Goal: Information Seeking & Learning: Learn about a topic

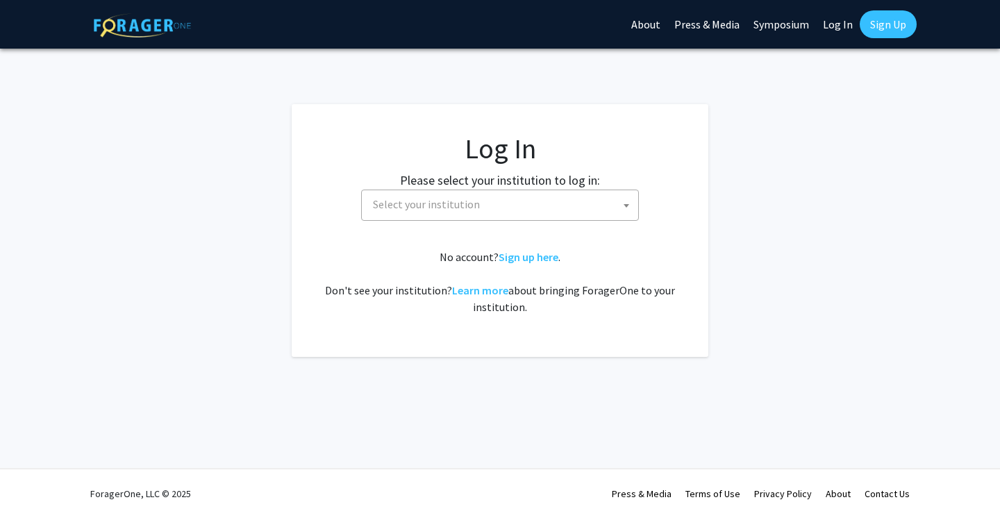
click at [578, 194] on span "Select your institution" at bounding box center [502, 204] width 271 height 28
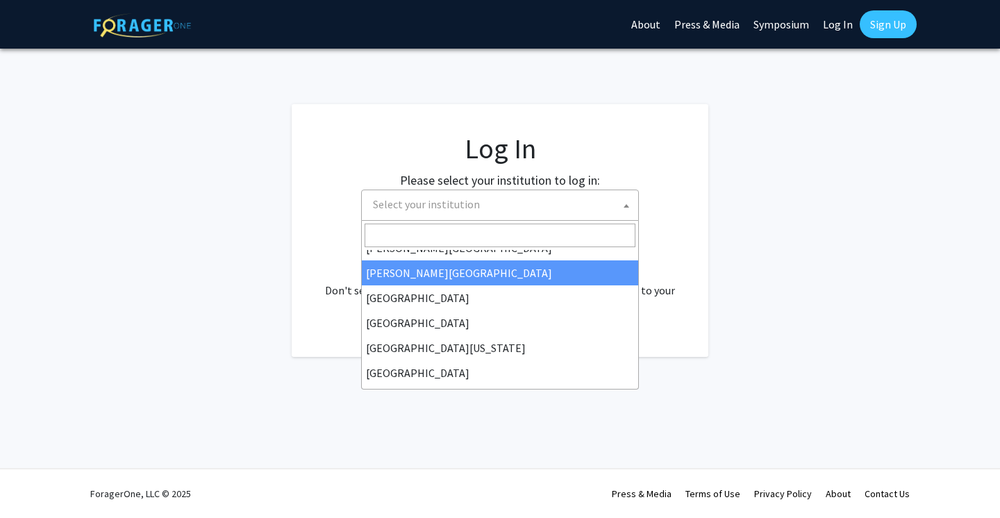
scroll to position [99, 0]
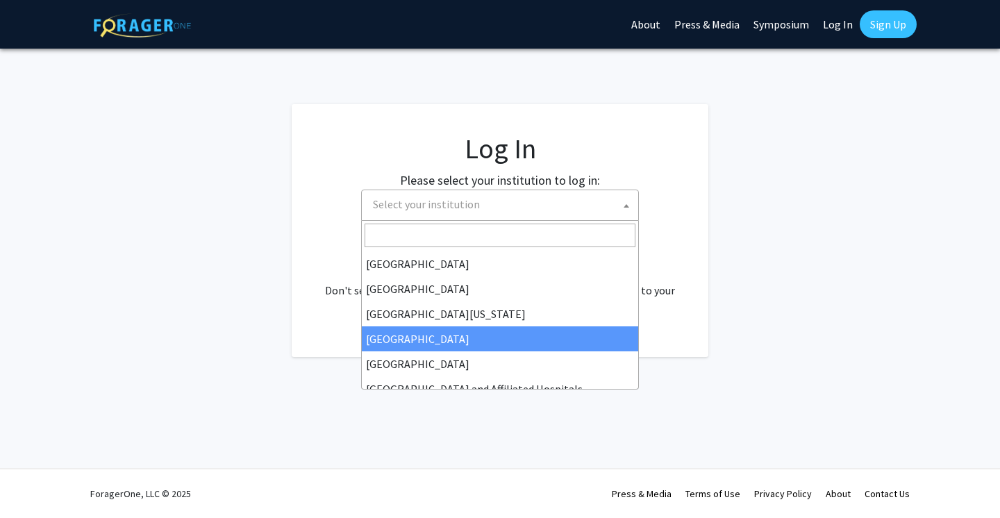
select select "12"
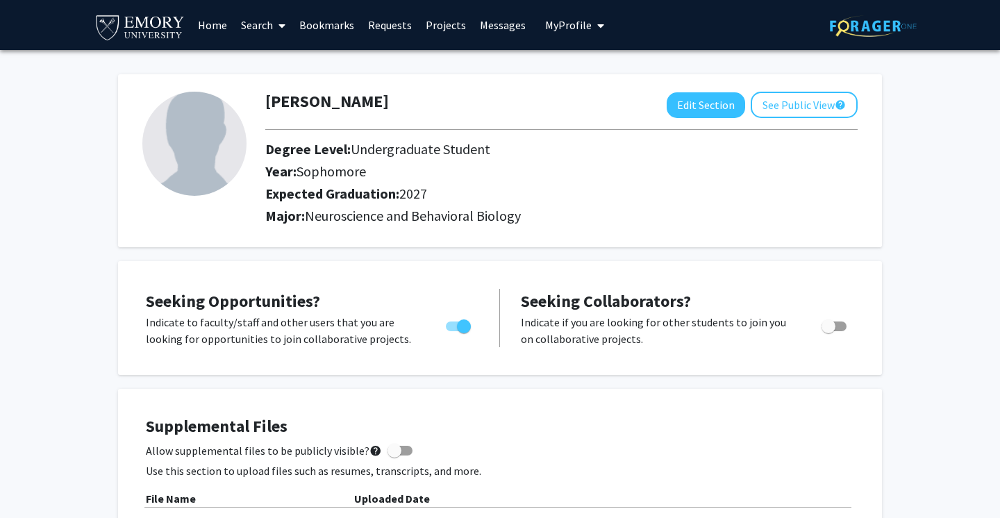
click at [278, 31] on span at bounding box center [279, 25] width 12 height 49
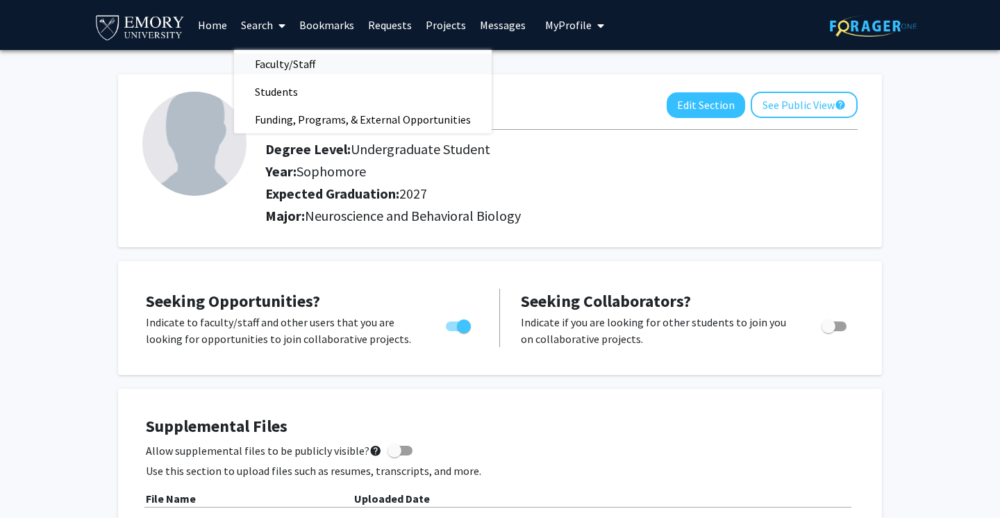
click at [288, 67] on span "Faculty/Staff" at bounding box center [285, 64] width 102 height 28
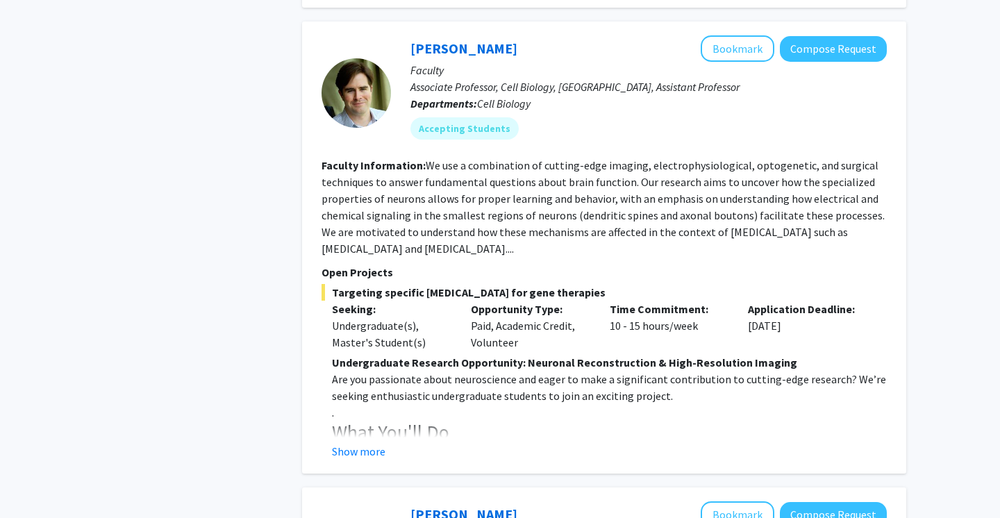
scroll to position [1126, 0]
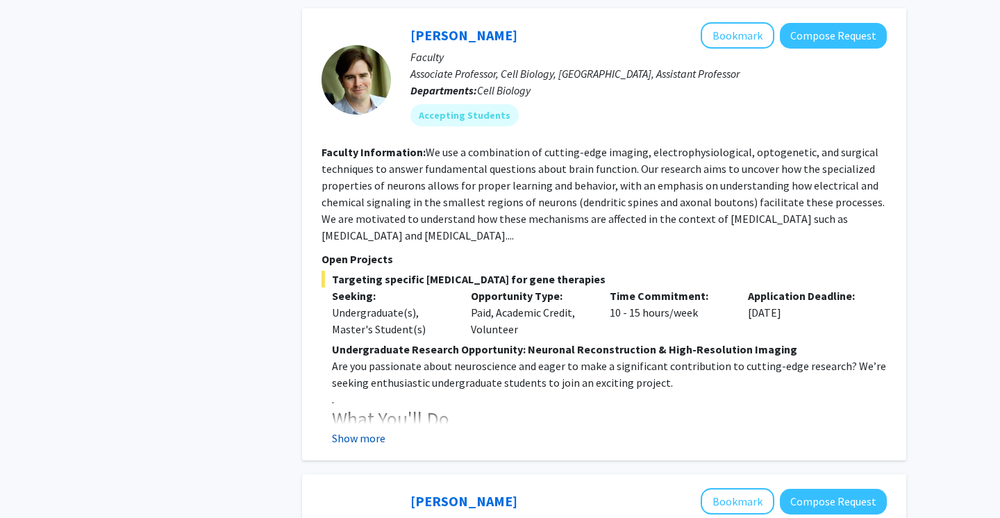
click at [362, 447] on button "Show more" at bounding box center [358, 438] width 53 height 17
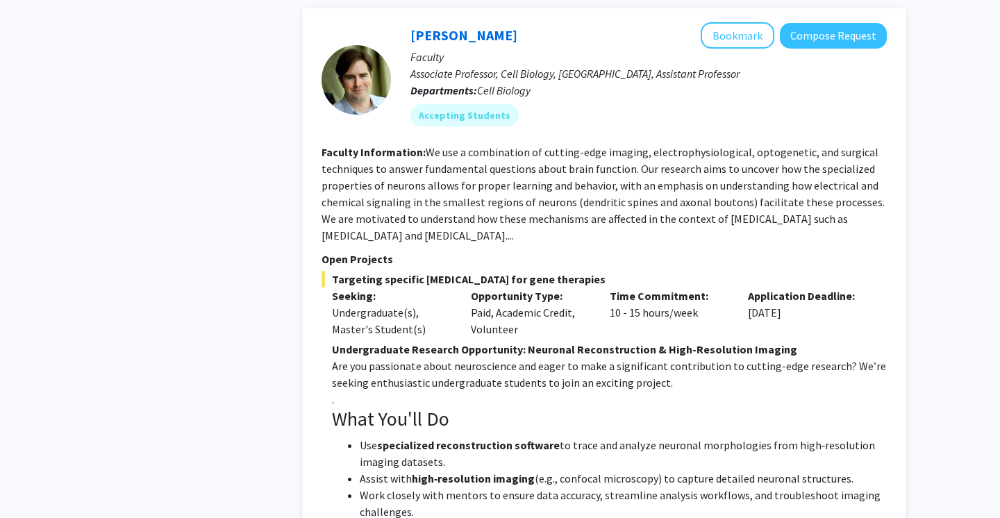
scroll to position [1126, 0]
click at [742, 53] on p "Faculty" at bounding box center [648, 56] width 476 height 17
click at [753, 37] on button "Bookmark" at bounding box center [738, 35] width 74 height 26
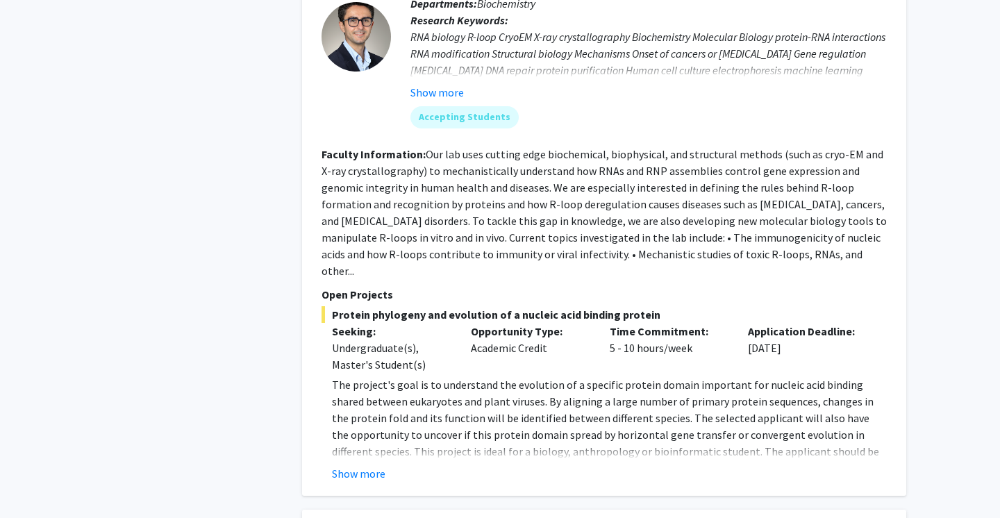
scroll to position [2980, 0]
click at [387, 465] on div "Show more" at bounding box center [609, 473] width 555 height 17
click at [378, 465] on button "Show more" at bounding box center [358, 473] width 53 height 17
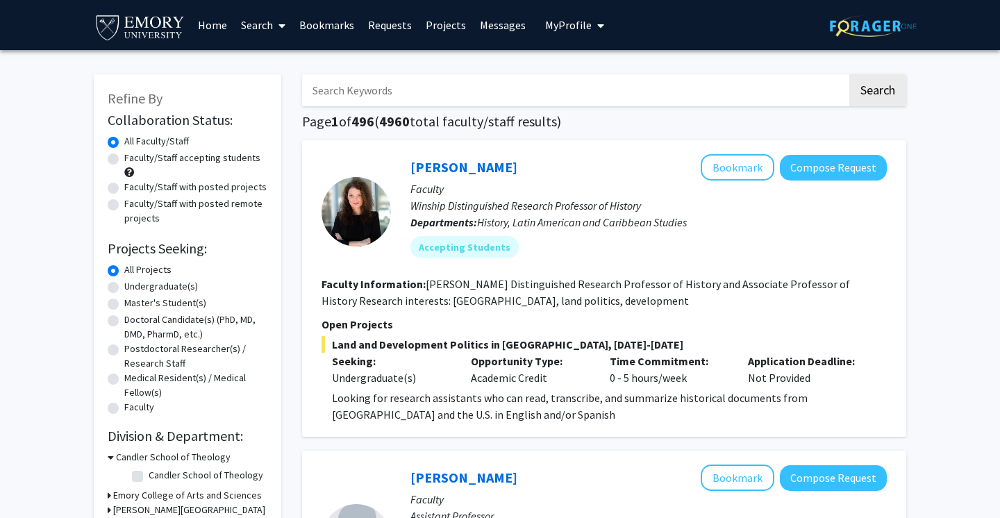
scroll to position [0, 0]
click at [124, 158] on label "Faculty/Staff accepting students" at bounding box center [192, 158] width 136 height 15
click at [124, 158] on input "Faculty/Staff accepting students" at bounding box center [128, 155] width 9 height 9
radio input "true"
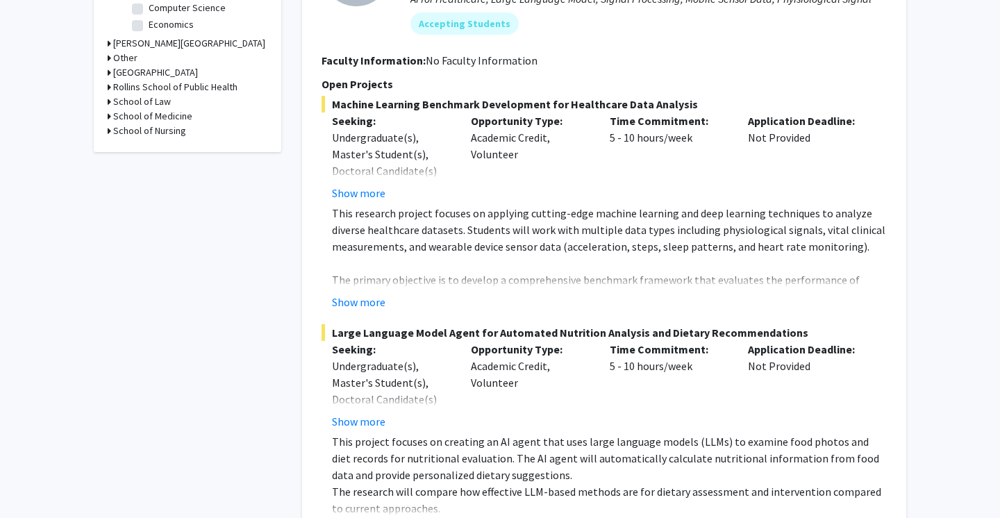
scroll to position [569, 0]
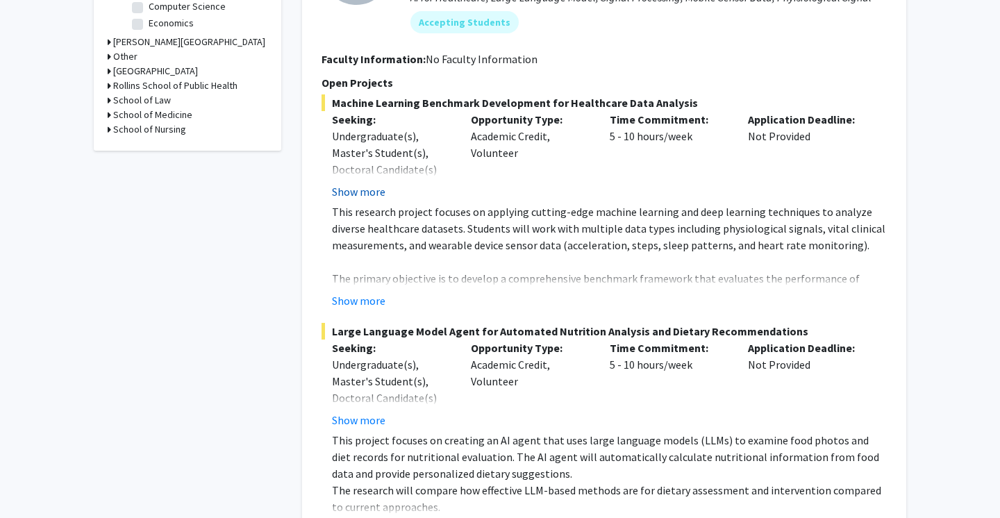
click at [376, 189] on button "Show more" at bounding box center [358, 191] width 53 height 17
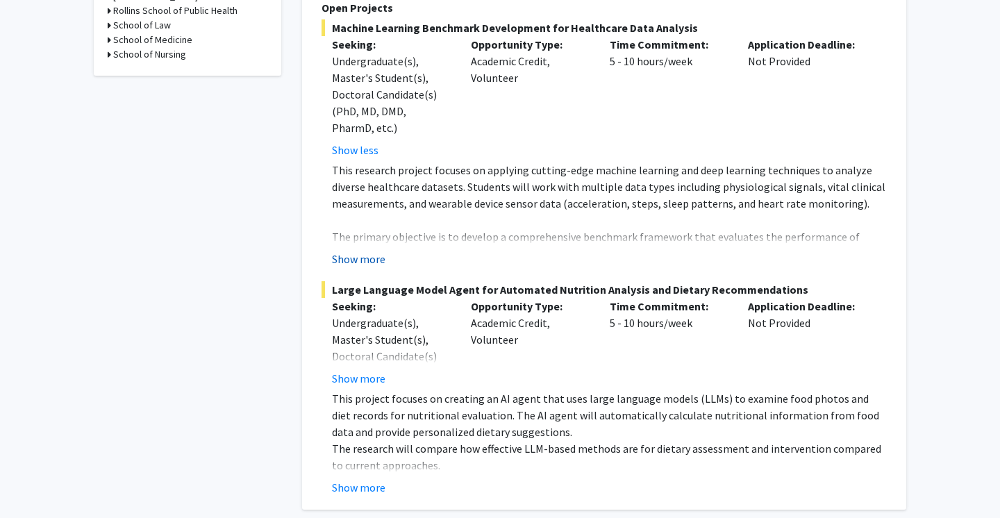
click at [369, 259] on button "Show more" at bounding box center [358, 259] width 53 height 17
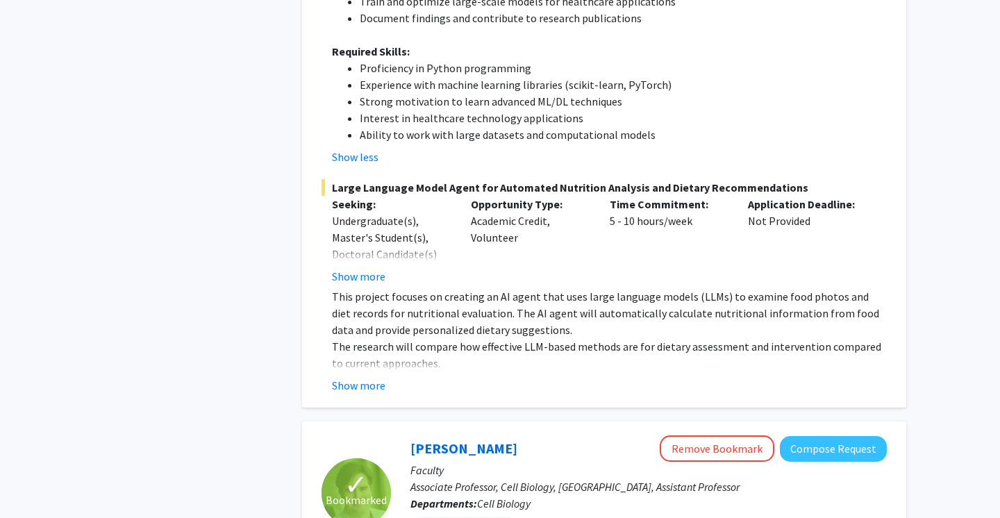
scroll to position [1067, 0]
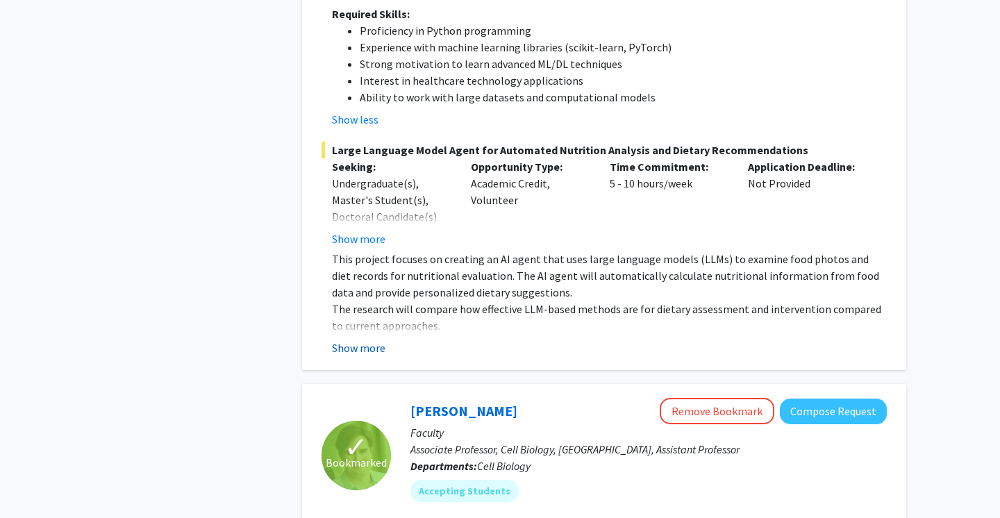
click at [365, 341] on button "Show more" at bounding box center [358, 348] width 53 height 17
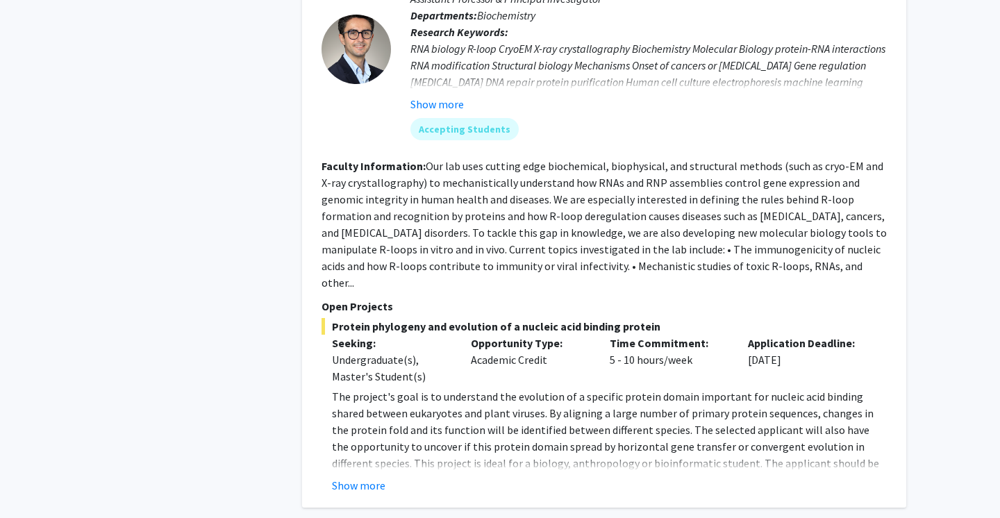
scroll to position [3165, 0]
click at [362, 477] on button "Show more" at bounding box center [358, 485] width 53 height 17
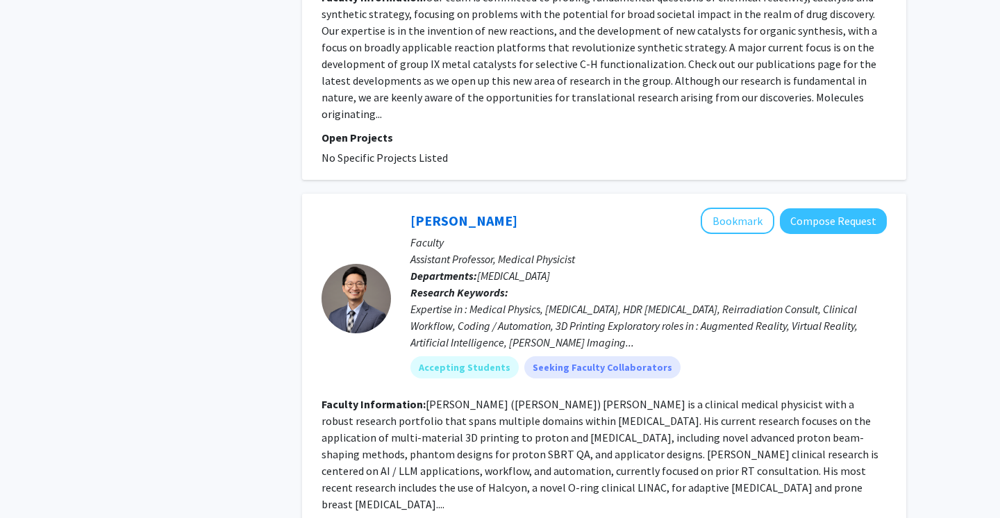
scroll to position [4589, 0]
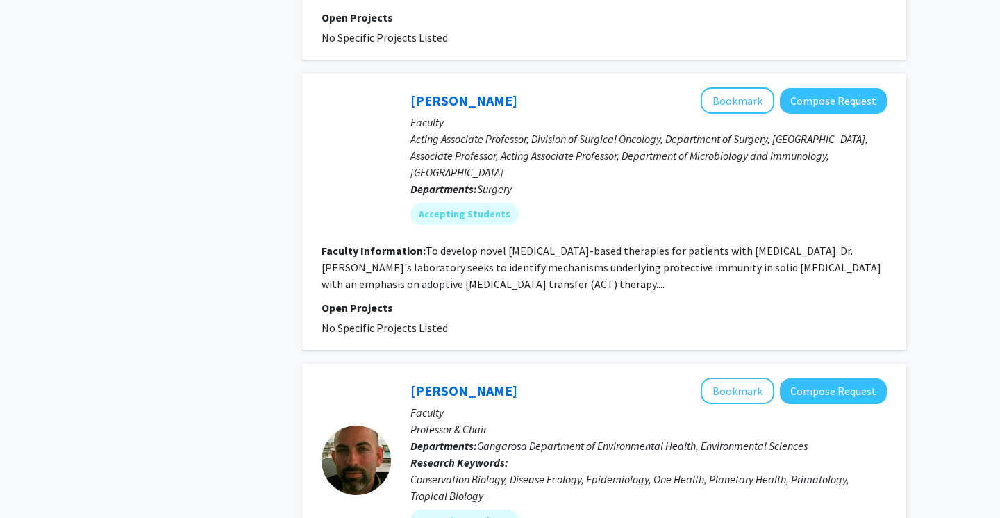
scroll to position [732, 0]
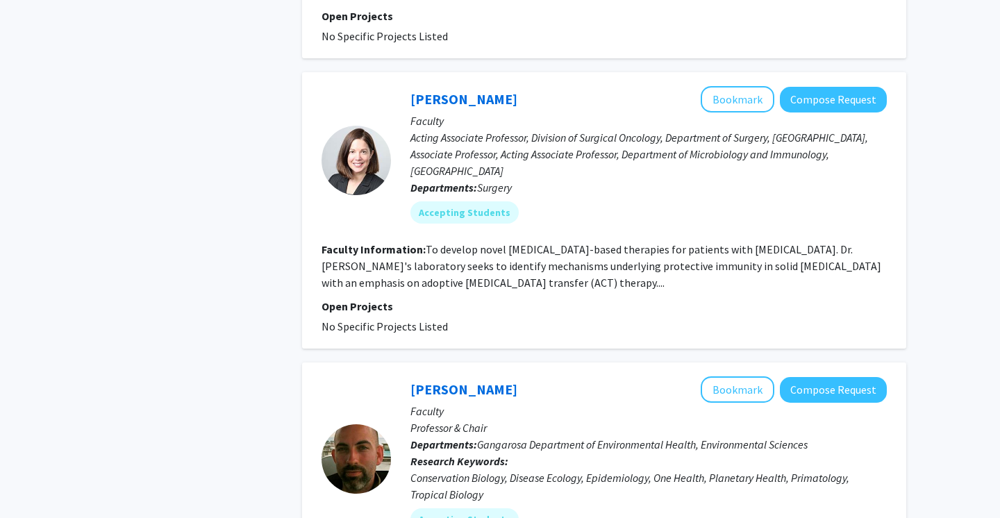
click at [360, 283] on fg-read-more "To develop novel [MEDICAL_DATA]-based therapies for patients with [MEDICAL_DATA…" at bounding box center [602, 265] width 560 height 47
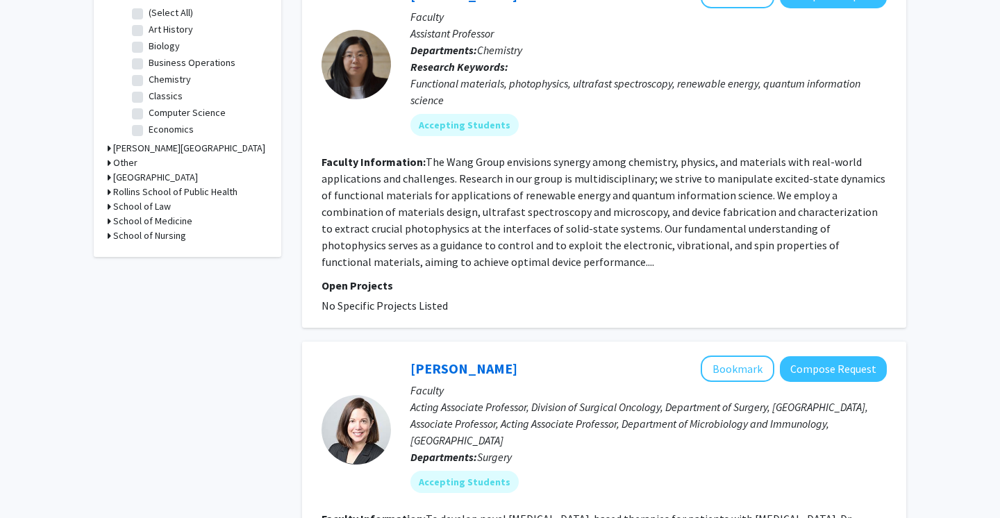
scroll to position [41, 0]
